Goal: Task Accomplishment & Management: Use online tool/utility

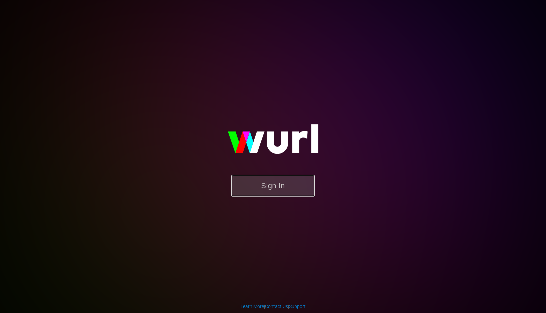
click at [284, 196] on button "Sign In" at bounding box center [272, 186] width 83 height 22
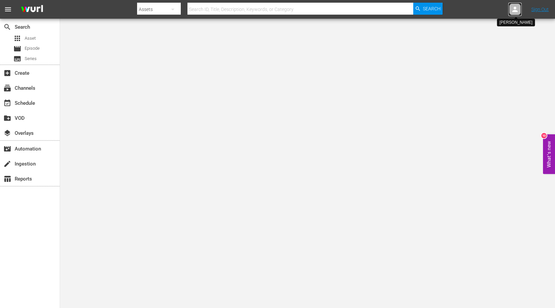
click at [512, 12] on icon at bounding box center [515, 9] width 8 height 8
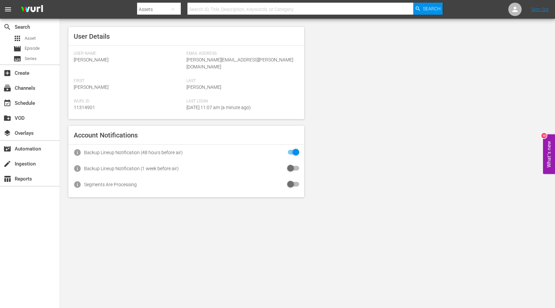
click at [366, 136] on div "User Details User Name: [PERSON_NAME] Email Address: [PERSON_NAME][EMAIL_ADDRES…" at bounding box center [307, 112] width 495 height 187
click at [291, 164] on input "checkbox" at bounding box center [292, 168] width 15 height 8
click at [295, 164] on input "checkbox" at bounding box center [292, 168] width 15 height 8
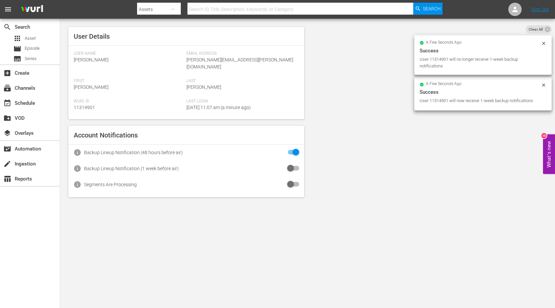
click at [234, 240] on body "menu Search By Assets Search ID, Title, Description, Keywords, or Category Sear…" at bounding box center [277, 154] width 555 height 308
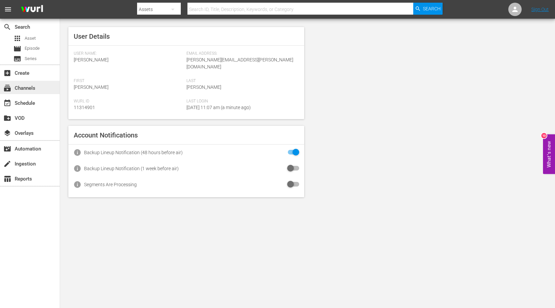
click at [29, 86] on div "subscriptions Channels" at bounding box center [18, 87] width 37 height 6
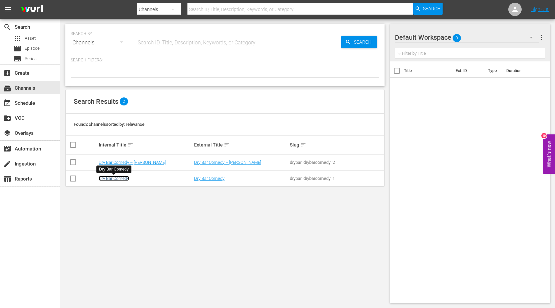
click at [114, 179] on link "Dry Bar Comedy" at bounding box center [114, 178] width 30 height 5
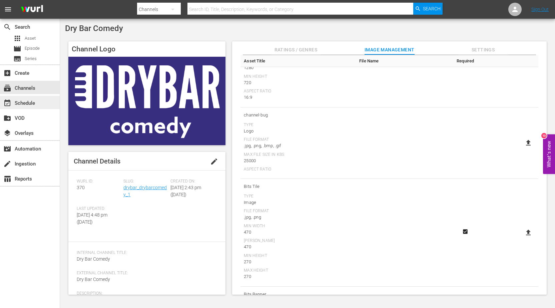
click at [30, 105] on div "event_available Schedule" at bounding box center [18, 102] width 37 height 6
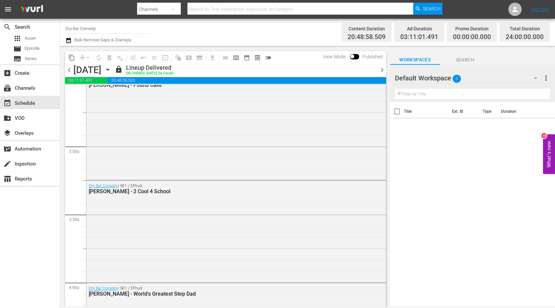
scroll to position [359, 0]
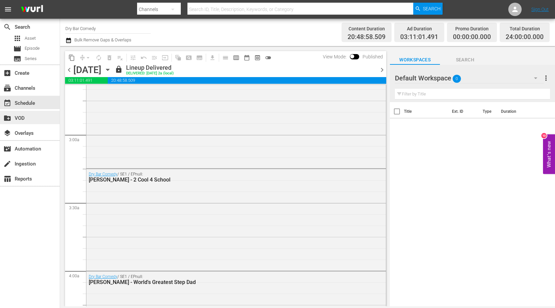
click at [14, 120] on div "create_new_folder VOD" at bounding box center [30, 117] width 60 height 13
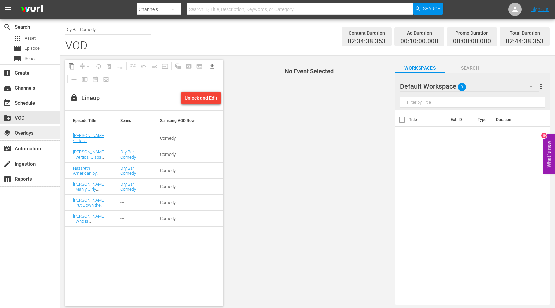
click at [23, 135] on div "layers Overlays" at bounding box center [18, 132] width 37 height 6
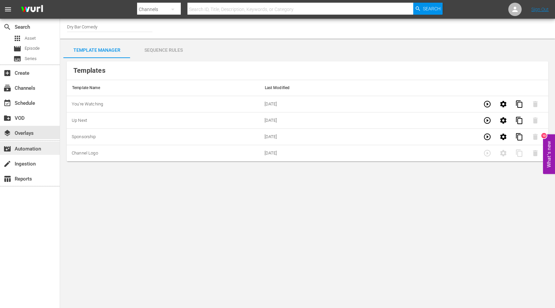
click at [37, 148] on div "movie_filter Automation" at bounding box center [18, 148] width 37 height 6
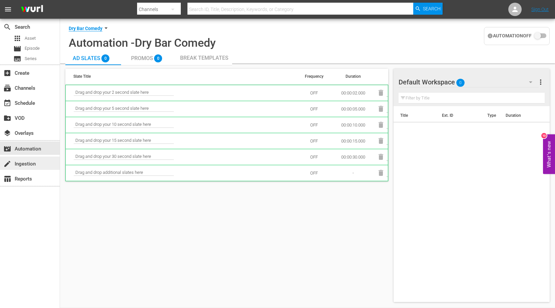
click at [39, 164] on div "create Ingestion" at bounding box center [30, 162] width 60 height 13
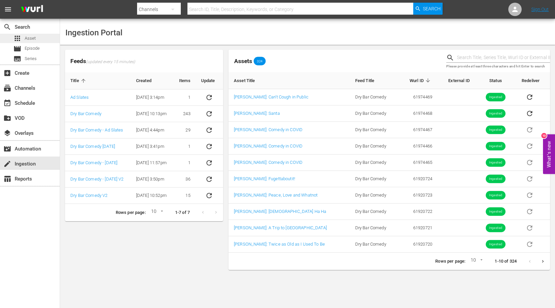
click at [26, 41] on span "Asset" at bounding box center [30, 38] width 11 height 7
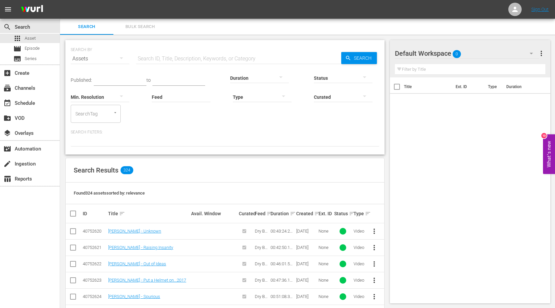
click at [329, 81] on div "Curated" at bounding box center [343, 93] width 59 height 24
click at [364, 78] on icon "button" at bounding box center [365, 77] width 8 height 8
click at [259, 76] on div "INGESTED IN_PROGRESS ERROR" at bounding box center [277, 154] width 555 height 308
click at [279, 96] on button "button" at bounding box center [284, 96] width 16 height 16
click at [263, 107] on div "Ad" at bounding box center [262, 106] width 59 height 11
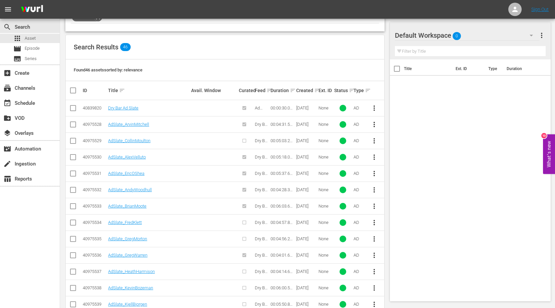
scroll to position [125, 0]
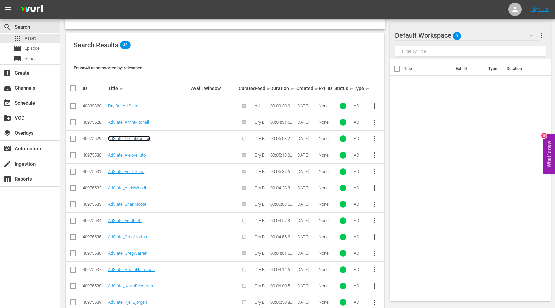
click at [133, 139] on link "AdSlate_CollinMoulton" at bounding box center [129, 138] width 42 height 5
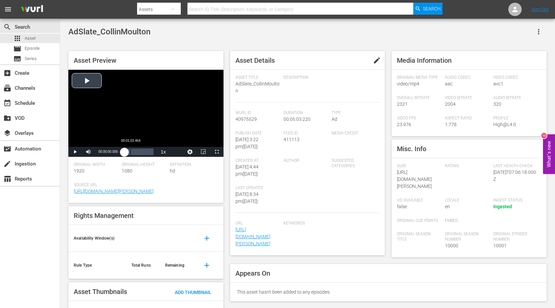
click at [130, 151] on div "Loaded : 1.92% 00:01:03.464 00:00:00.000" at bounding box center [138, 151] width 29 height 7
click at [75, 152] on span "Video Player" at bounding box center [75, 152] width 0 height 0
drag, startPoint x: 138, startPoint y: 152, endPoint x: 143, endPoint y: 152, distance: 5.3
click at [143, 152] on div "Loaded : 0.00% 00:03:10.393 00:02:21.032" at bounding box center [138, 151] width 29 height 7
click at [148, 152] on div "00:03:17.789" at bounding box center [135, 151] width 23 height 7
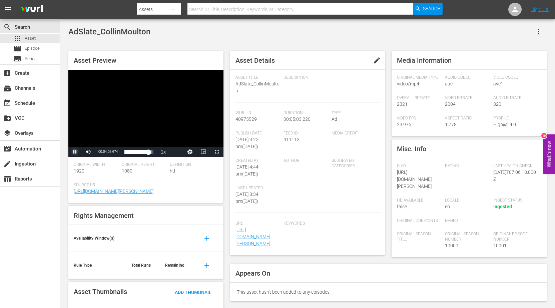
click at [75, 152] on span "Video Player" at bounding box center [75, 152] width 0 height 0
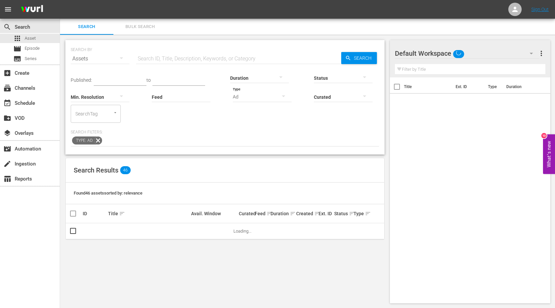
scroll to position [1, 0]
